Goal: Check status: Check status

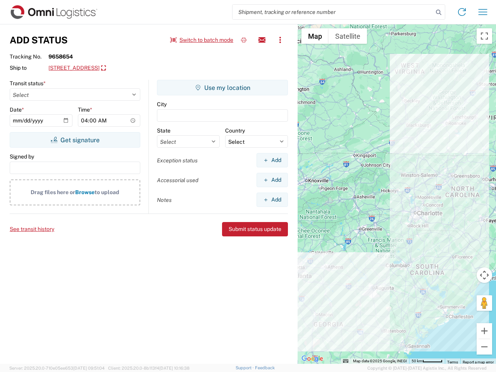
click at [333, 12] on input "search" at bounding box center [333, 12] width 201 height 15
click at [439, 12] on icon at bounding box center [438, 12] width 11 height 11
click at [462, 12] on icon at bounding box center [462, 12] width 12 height 12
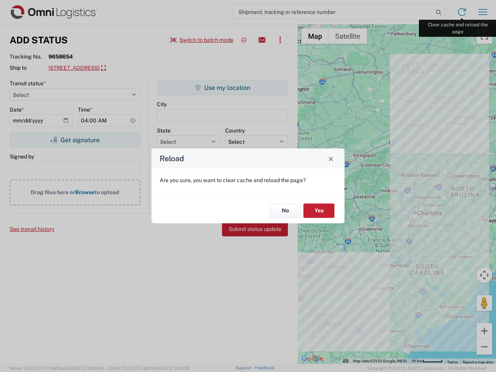
click at [483, 12] on div "Reload Are you sure, you want to clear cache and reload the page? No Yes" at bounding box center [248, 186] width 496 height 372
click at [202, 40] on div "Reload Are you sure, you want to clear cache and reload the page? No Yes" at bounding box center [248, 186] width 496 height 372
click at [244, 40] on div "Reload Are you sure, you want to clear cache and reload the page? No Yes" at bounding box center [248, 186] width 496 height 372
click at [262, 40] on div "Reload Are you sure, you want to clear cache and reload the page? No Yes" at bounding box center [248, 186] width 496 height 372
click at [280, 40] on div "Reload Are you sure, you want to clear cache and reload the page? No Yes" at bounding box center [248, 186] width 496 height 372
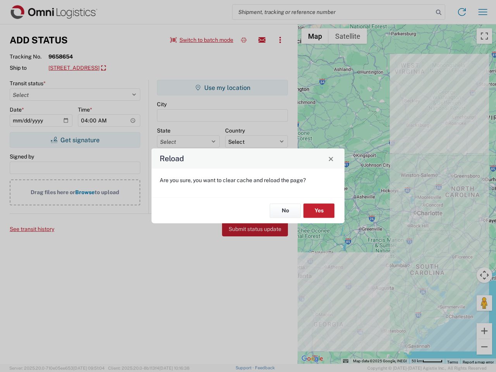
click at [106, 68] on div "Reload Are you sure, you want to clear cache and reload the page? No Yes" at bounding box center [248, 186] width 496 height 372
click at [75, 140] on div "Reload Are you sure, you want to clear cache and reload the page? No Yes" at bounding box center [248, 186] width 496 height 372
